Goal: Information Seeking & Learning: Understand process/instructions

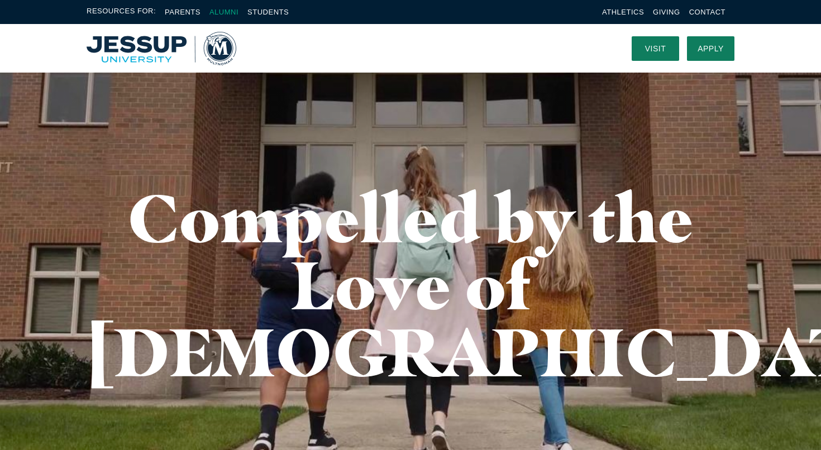
click at [226, 15] on link "Alumni" at bounding box center [223, 12] width 29 height 8
click at [223, 47] on img "Home" at bounding box center [162, 48] width 150 height 33
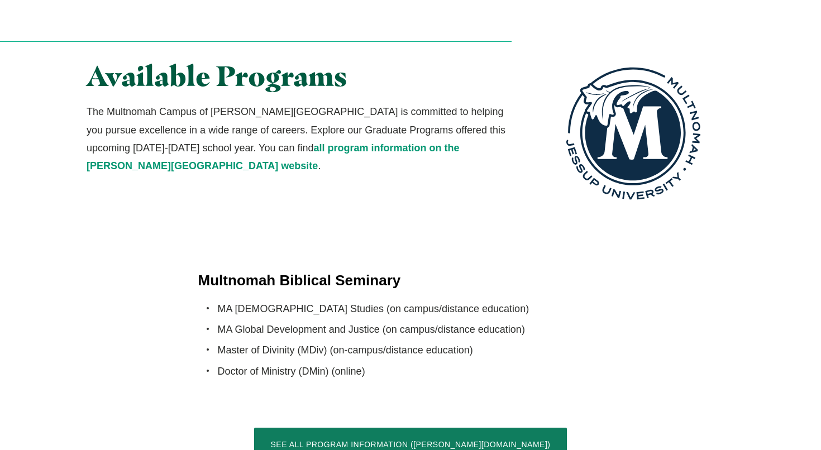
scroll to position [2045, 0]
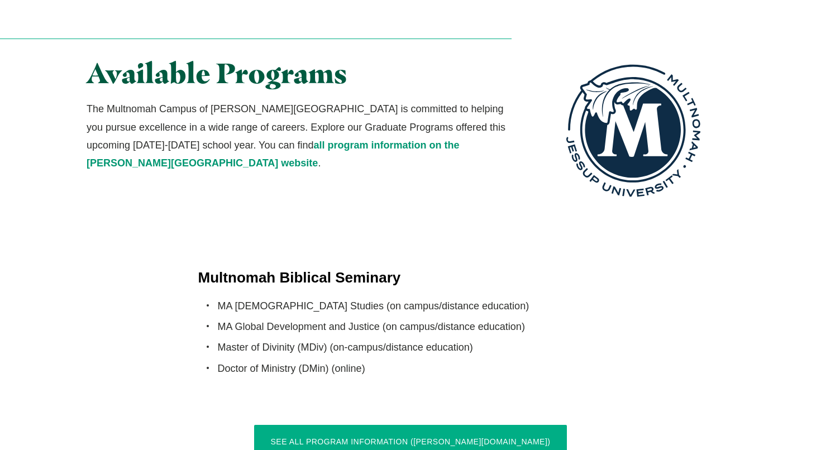
click at [372, 425] on link "See All Program Information ([PERSON_NAME][DOMAIN_NAME])" at bounding box center [410, 441] width 313 height 33
click at [393, 425] on link "See All Program Information ([PERSON_NAME][DOMAIN_NAME])" at bounding box center [410, 441] width 313 height 33
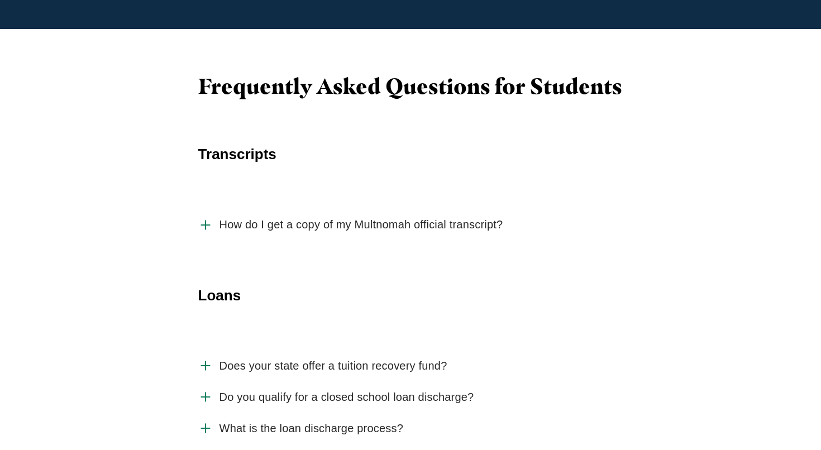
scroll to position [1651, 0]
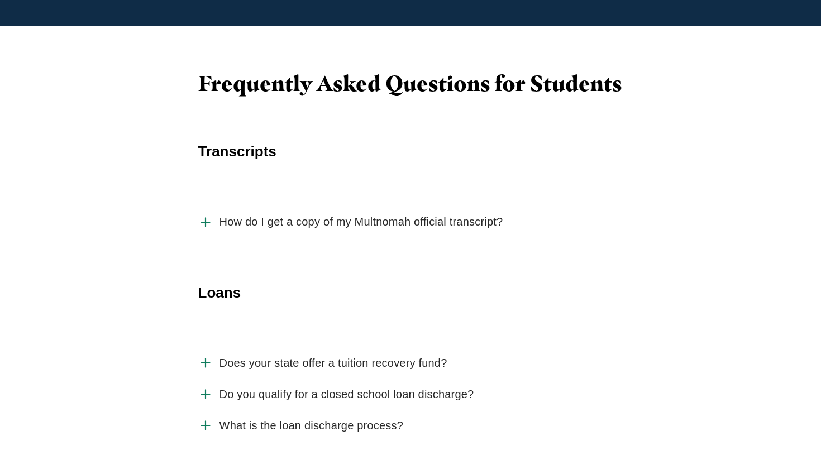
click at [202, 215] on icon "Accordion" at bounding box center [205, 222] width 15 height 15
click at [0, 0] on input "How do I get a copy of my Multnomah official transcript?" at bounding box center [0, 0] width 0 height 0
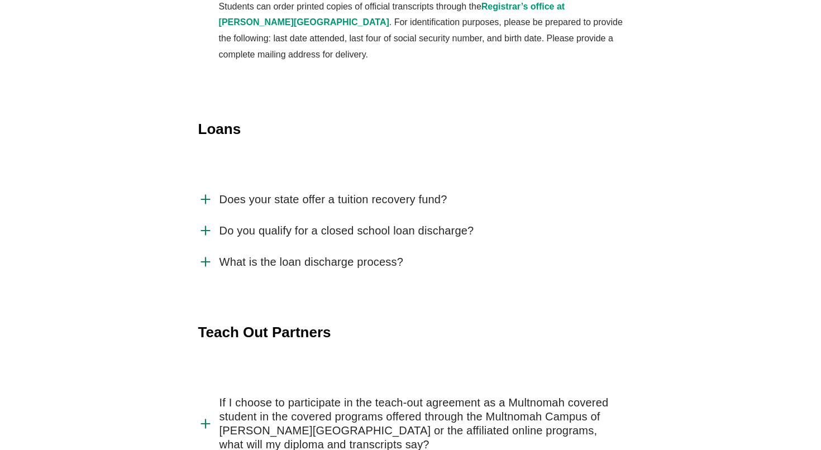
scroll to position [1896, 0]
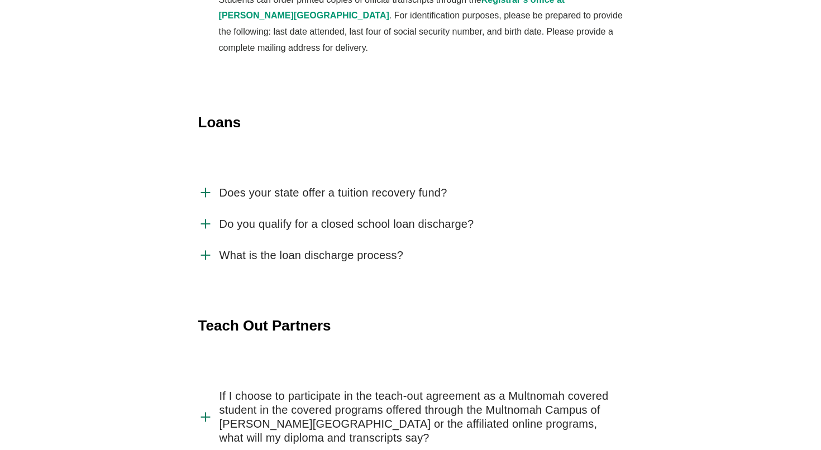
click at [209, 217] on icon "Accordion" at bounding box center [205, 224] width 15 height 15
click at [0, 0] on input "Do you qualify for a closed school loan discharge?" at bounding box center [0, 0] width 0 height 0
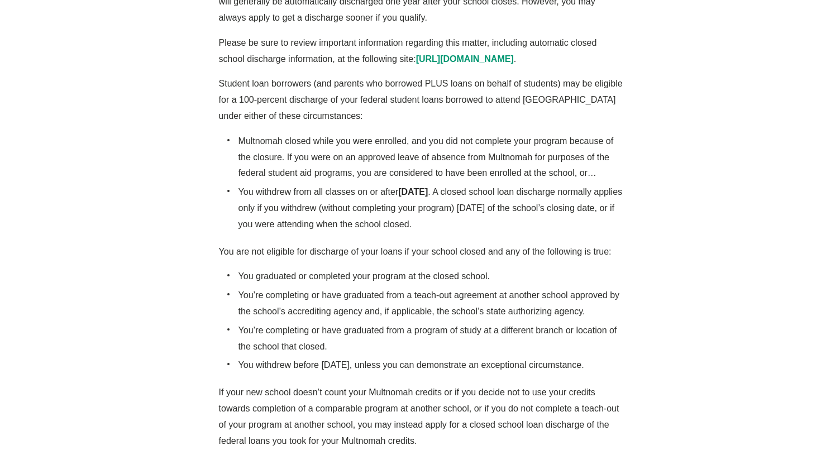
scroll to position [2233, 0]
